Goal: Navigation & Orientation: Find specific page/section

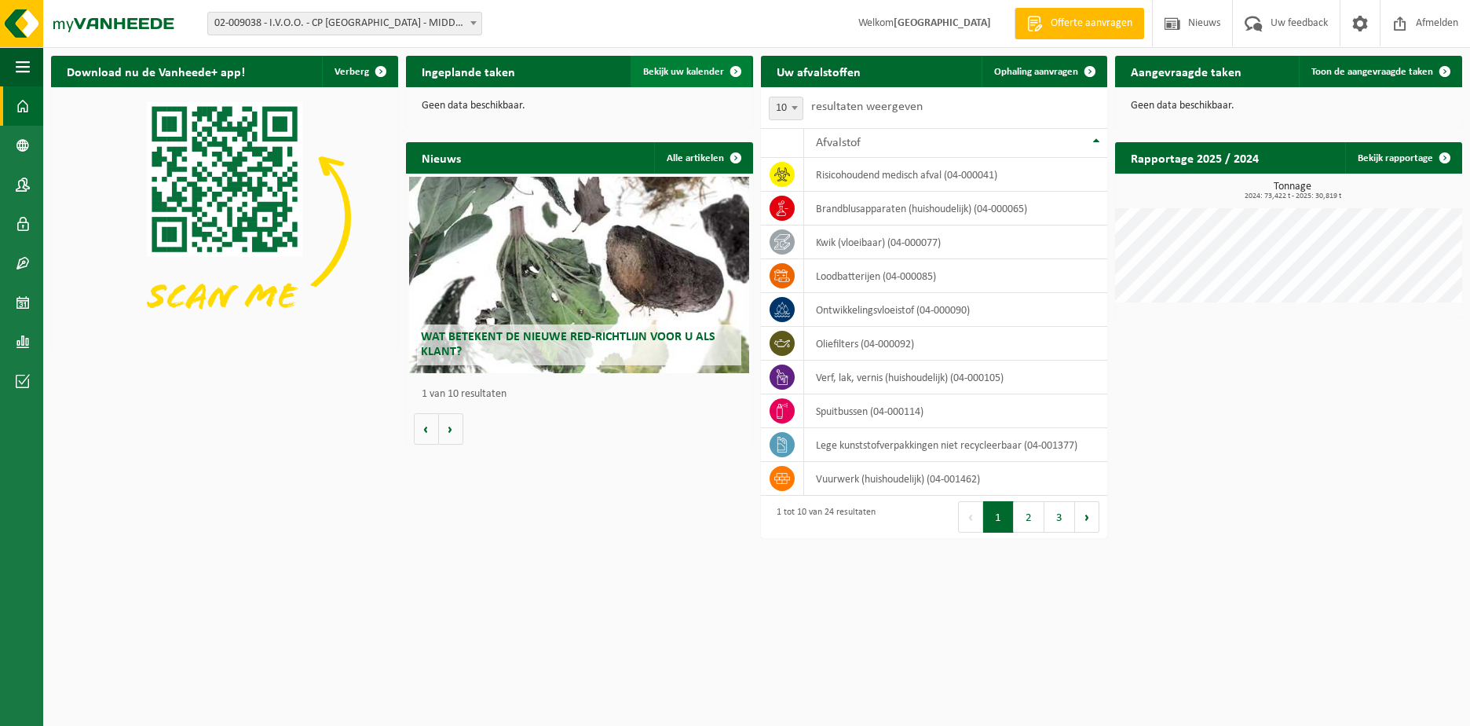
click at [691, 70] on span "Bekijk uw kalender" at bounding box center [683, 72] width 81 height 10
click at [696, 74] on span "Bekijk uw kalender" at bounding box center [683, 72] width 81 height 10
